Goal: Task Accomplishment & Management: Manage account settings

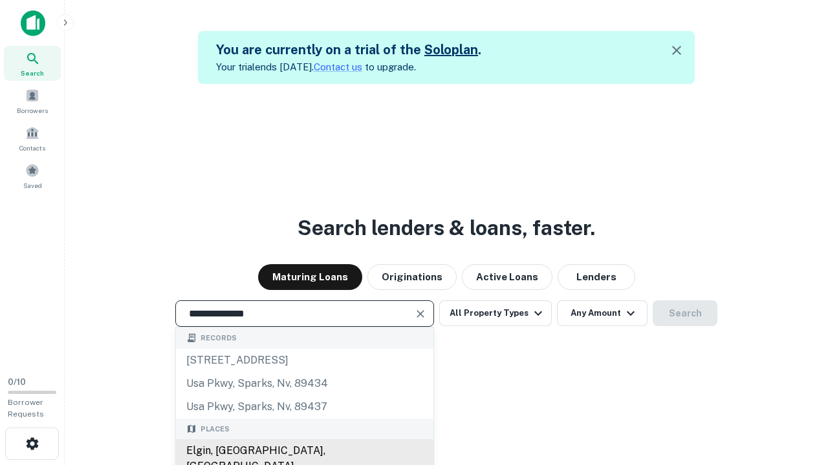
click at [304, 451] on div "Elgin, [GEOGRAPHIC_DATA], [GEOGRAPHIC_DATA]" at bounding box center [304, 459] width 257 height 39
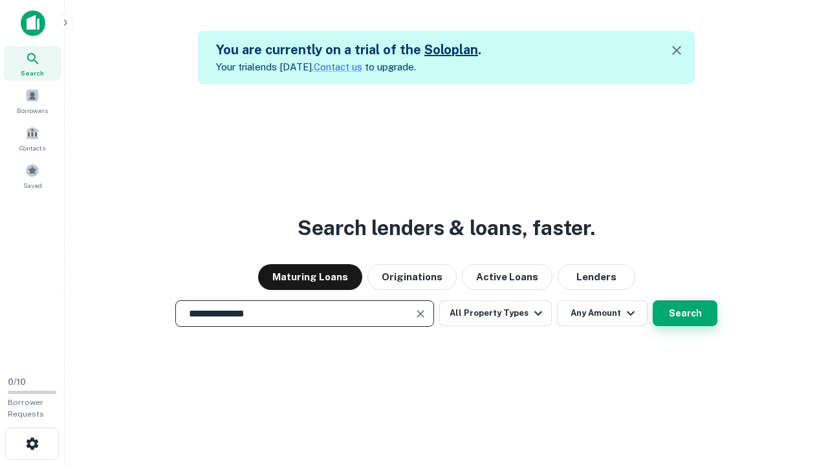
type input "**********"
click at [652, 301] on button "Search" at bounding box center [684, 314] width 65 height 26
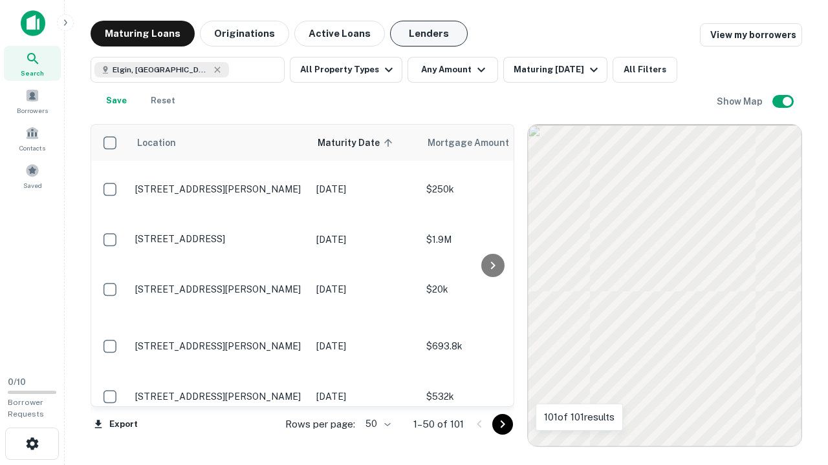
click at [429, 34] on button "Lenders" at bounding box center [429, 34] width 78 height 26
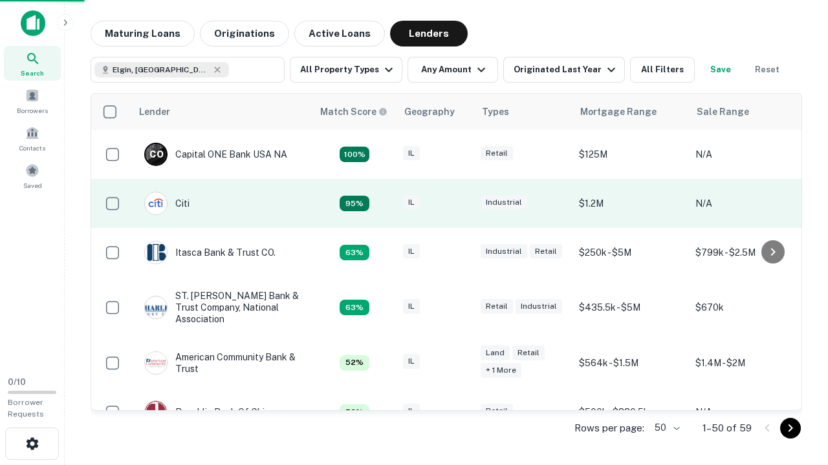
click at [459, 204] on div "IL" at bounding box center [435, 203] width 65 height 17
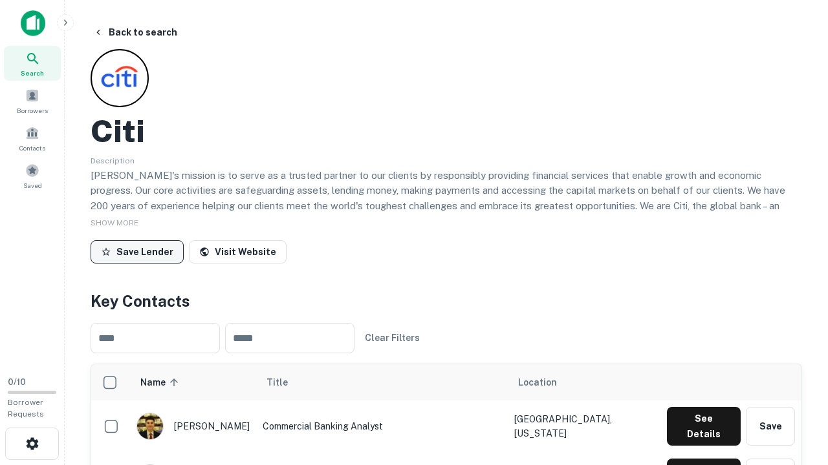
click at [137, 251] on button "Save Lender" at bounding box center [137, 252] width 93 height 23
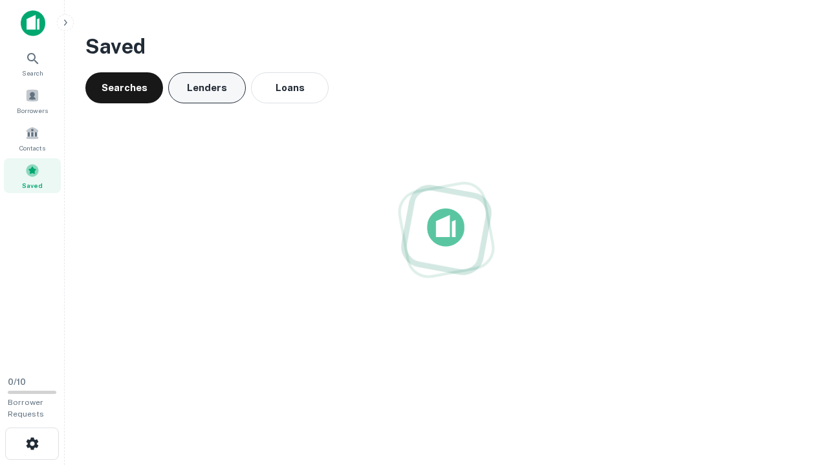
click at [207, 88] on button "Lenders" at bounding box center [207, 87] width 78 height 31
